Goal: Task Accomplishment & Management: Use online tool/utility

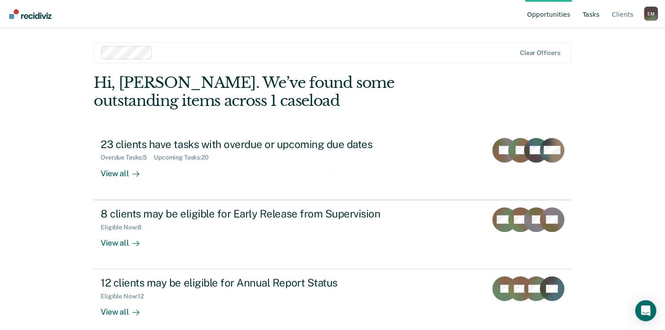
click at [595, 17] on link "Tasks" at bounding box center [591, 14] width 21 height 28
